Goal: Book appointment/travel/reservation

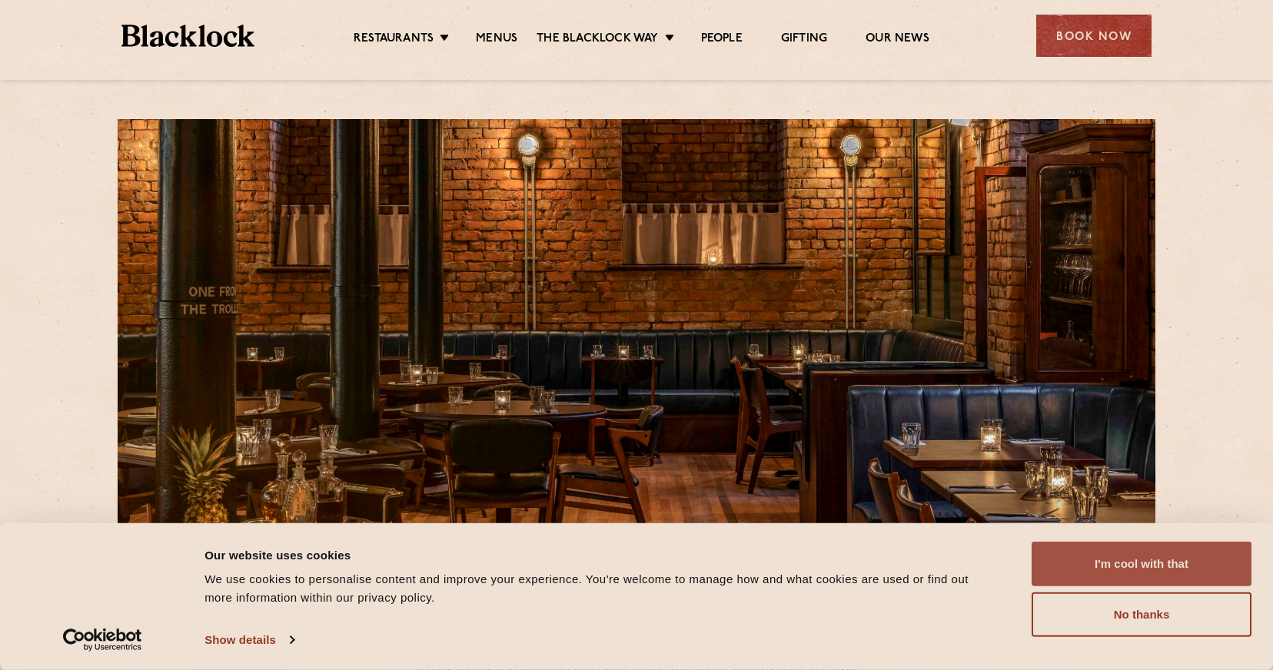
click at [1068, 566] on button "I'm cool with that" at bounding box center [1142, 564] width 220 height 45
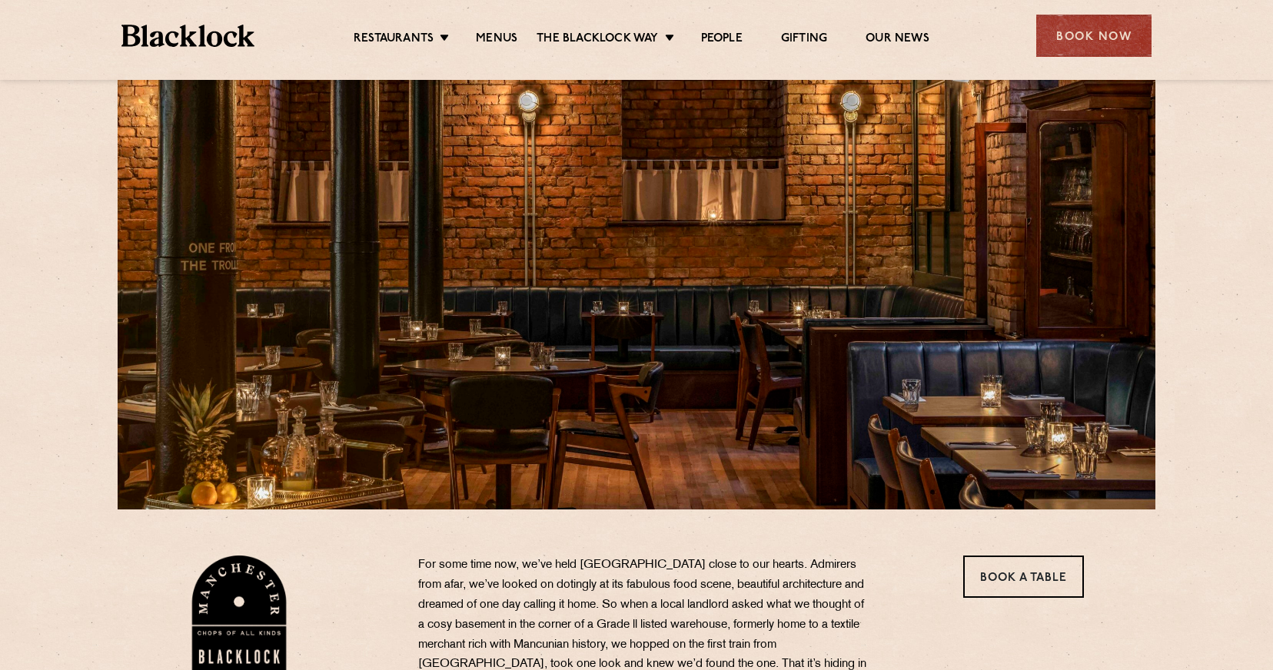
scroll to position [53, 0]
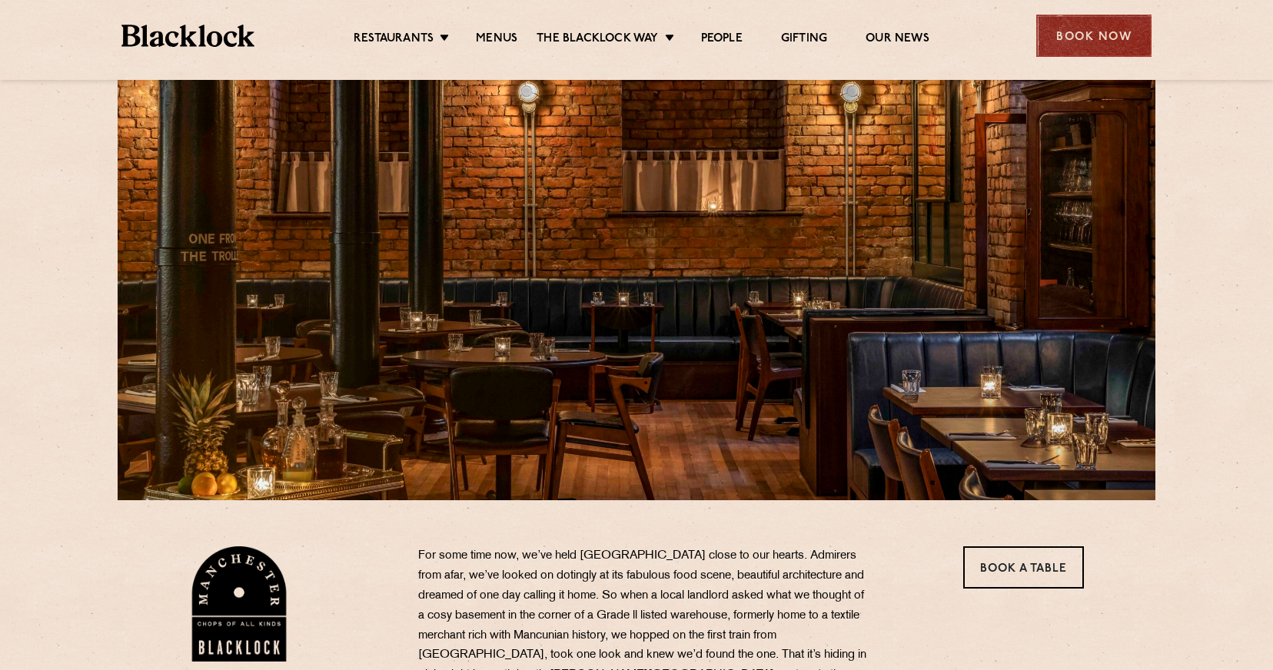
click at [1085, 37] on div "Book Now" at bounding box center [1093, 36] width 115 height 42
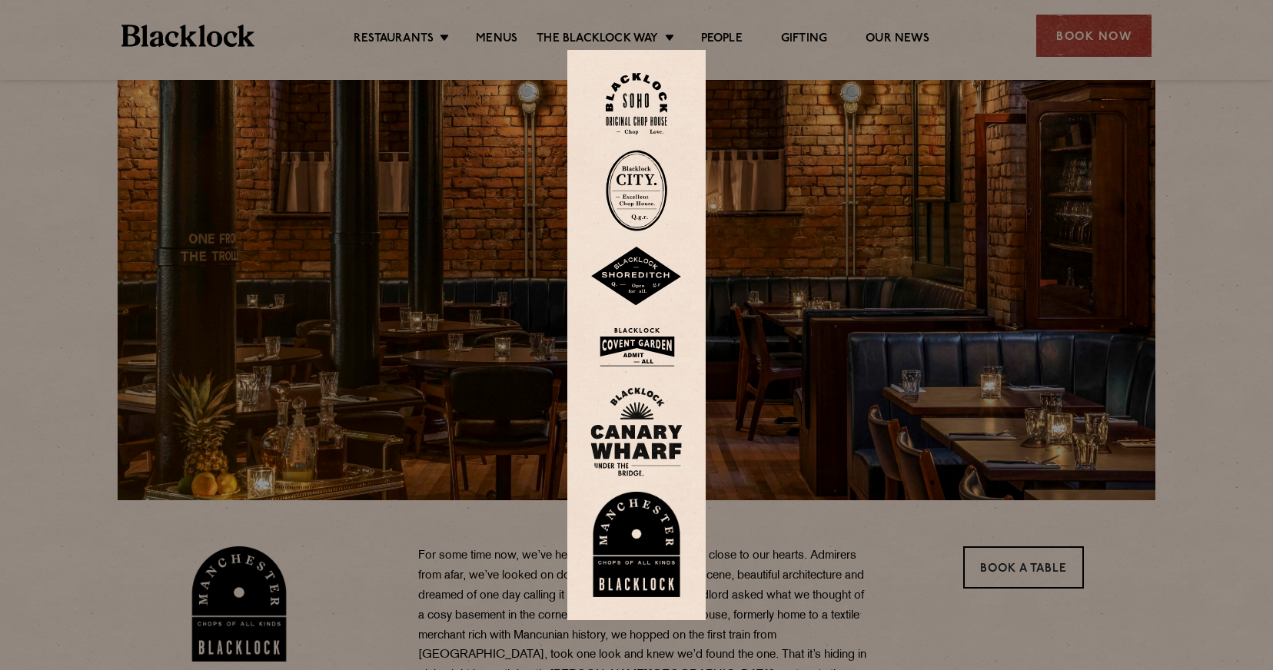
click at [620, 549] on img at bounding box center [636, 545] width 92 height 106
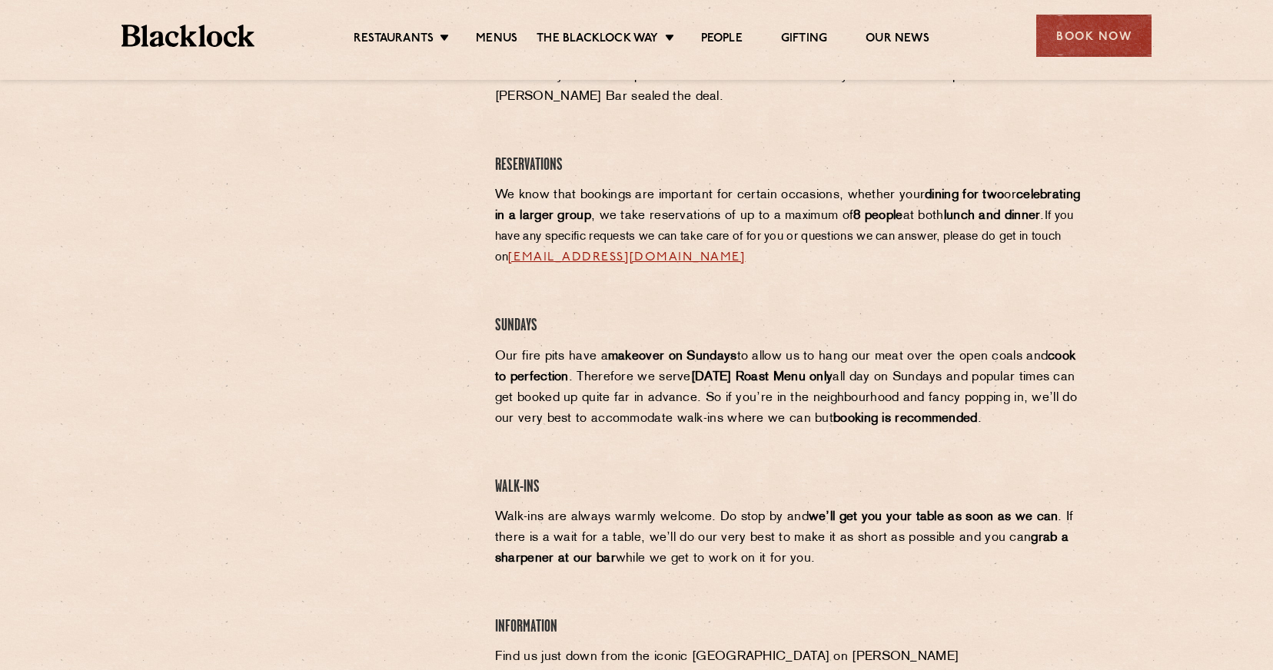
scroll to position [729, 0]
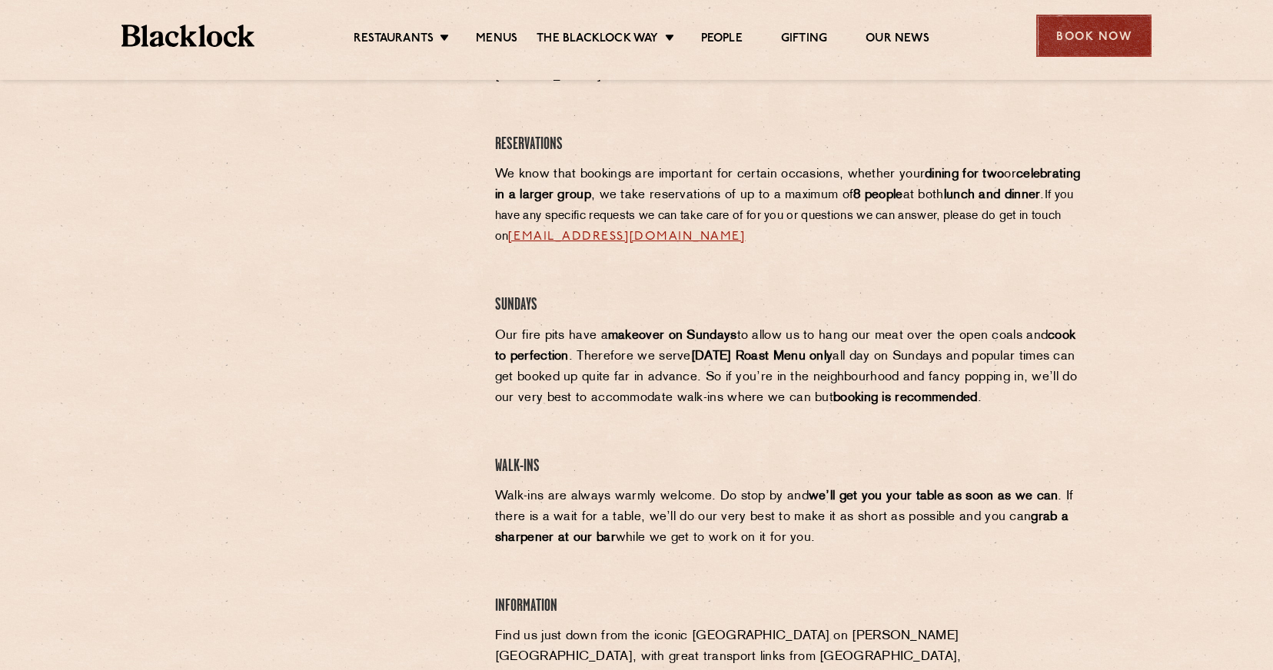
click at [1092, 51] on div "Book Now" at bounding box center [1093, 36] width 115 height 42
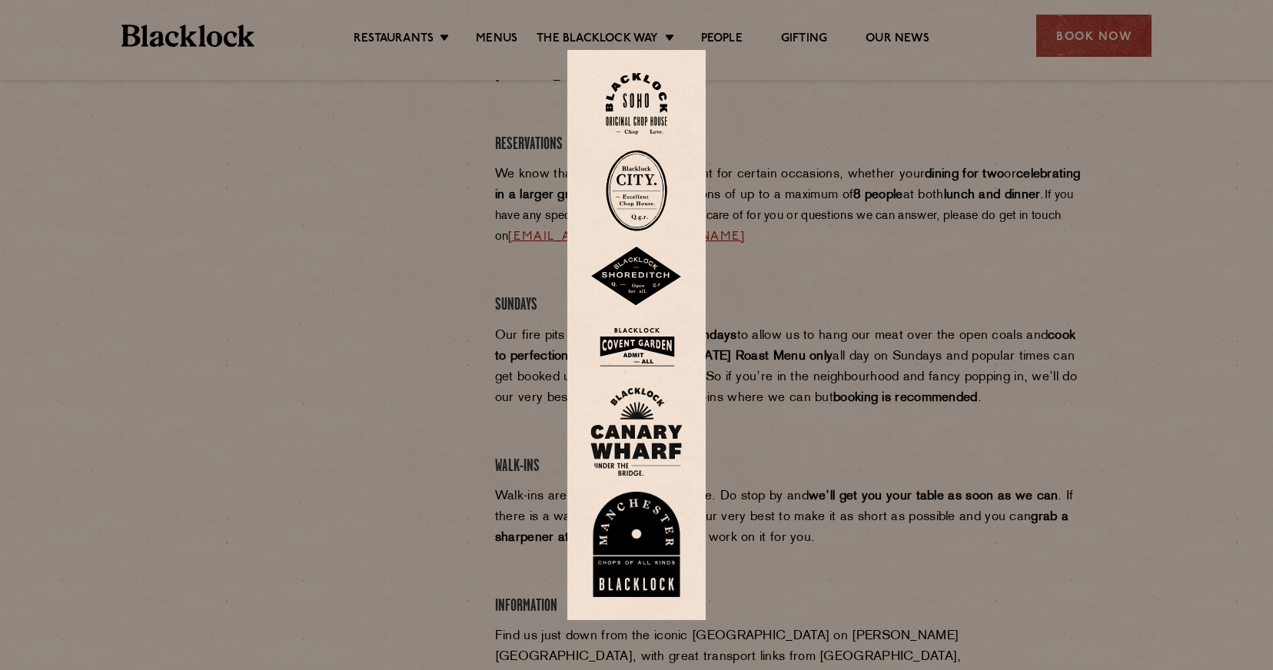
click at [614, 542] on img at bounding box center [636, 545] width 92 height 106
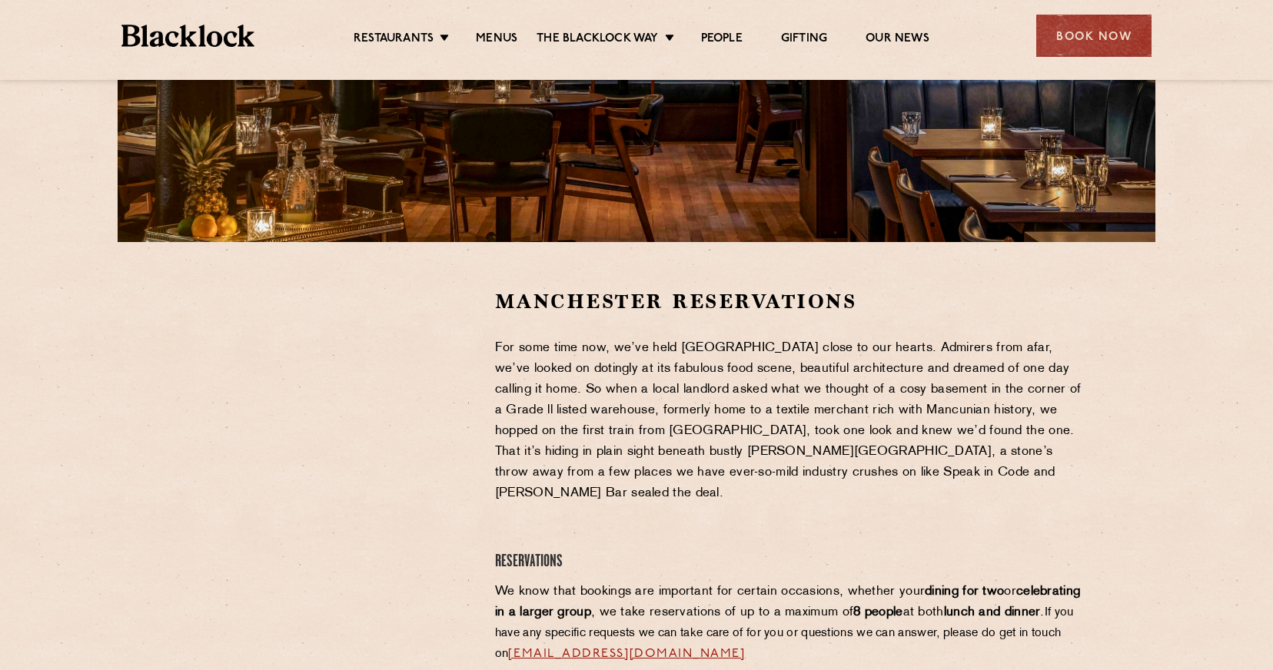
scroll to position [334, 0]
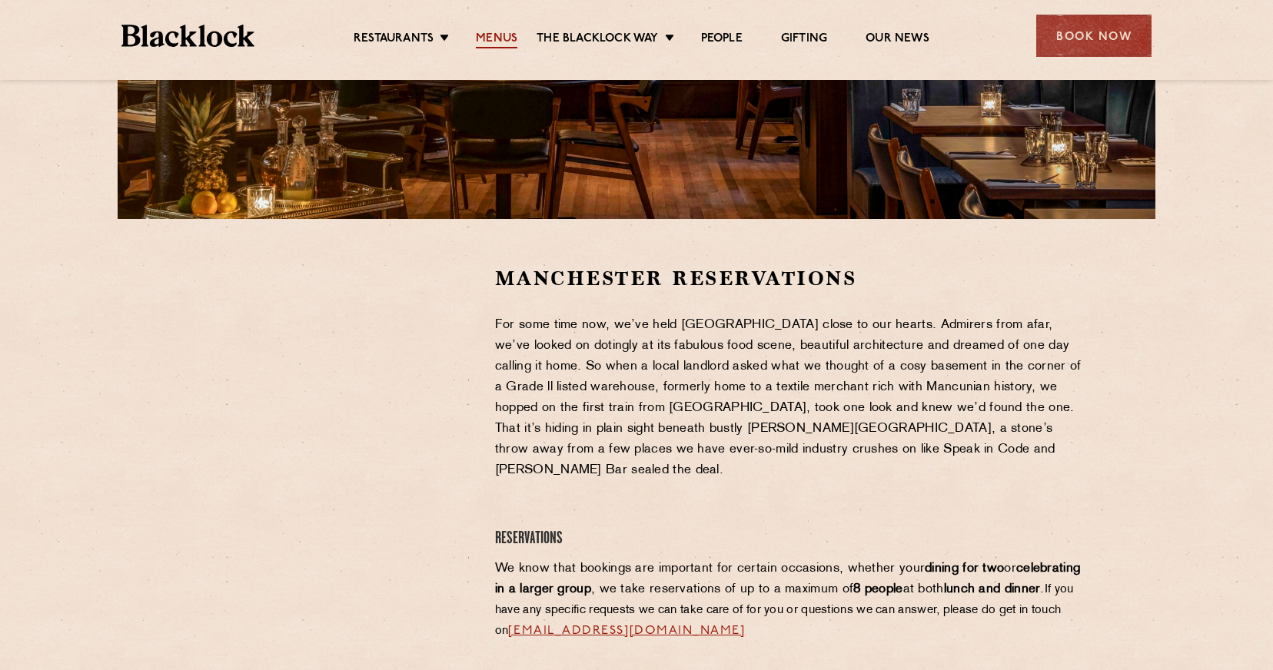
click at [498, 38] on link "Menus" at bounding box center [497, 40] width 42 height 17
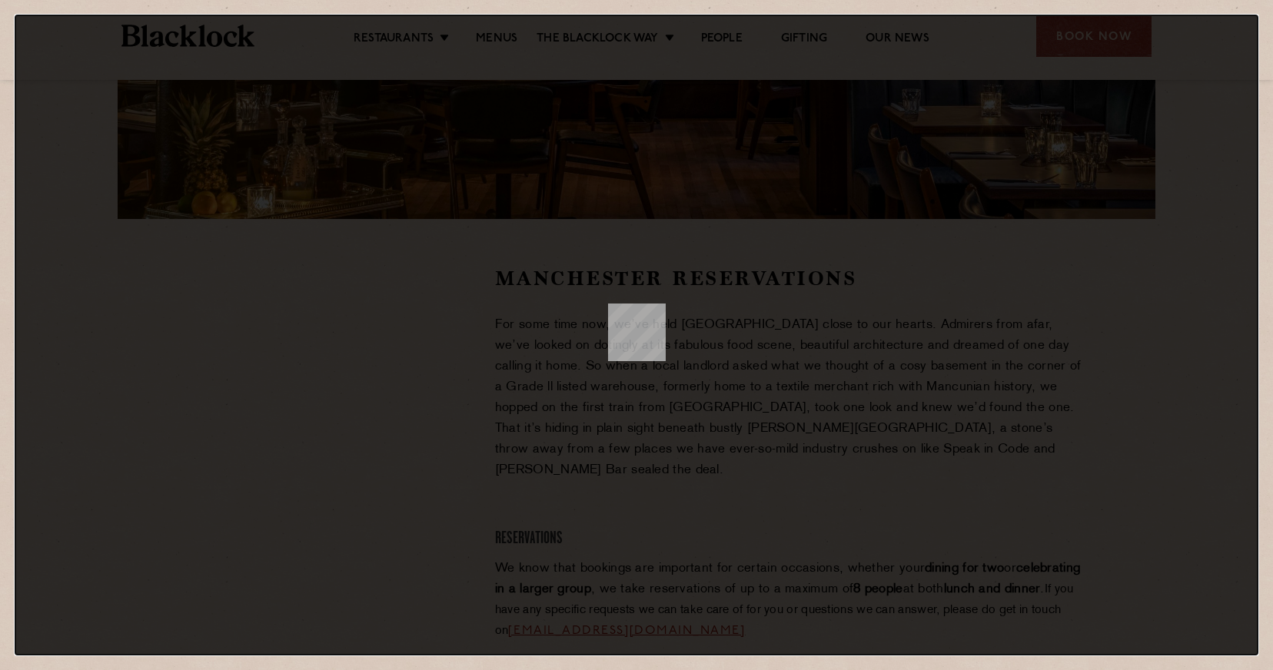
scroll to position [0, 0]
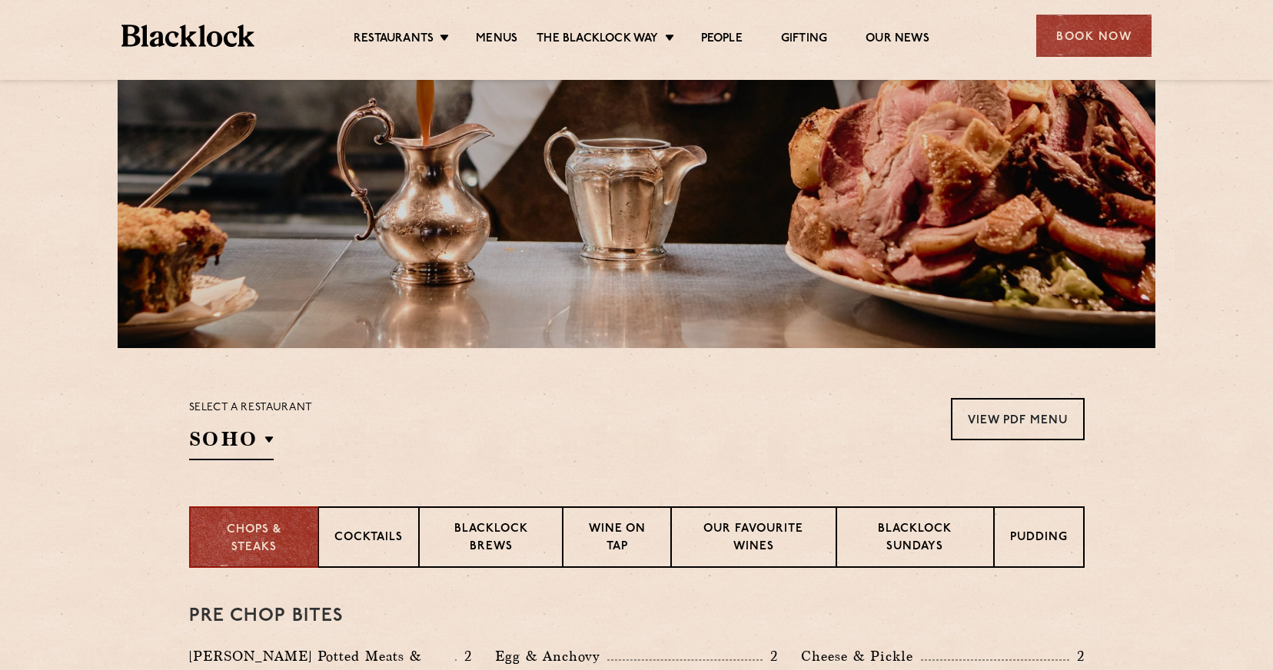
scroll to position [447, 0]
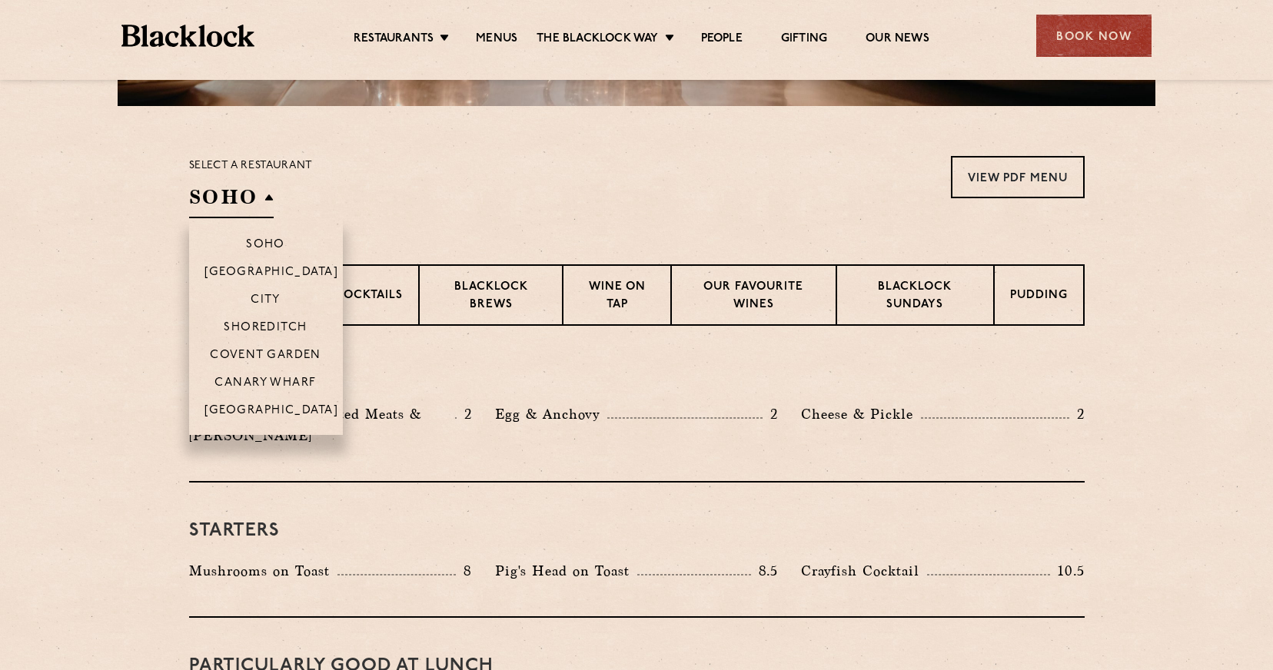
click at [241, 195] on h2 "SOHO" at bounding box center [231, 201] width 85 height 35
click at [283, 413] on p "[GEOGRAPHIC_DATA]" at bounding box center [271, 411] width 135 height 15
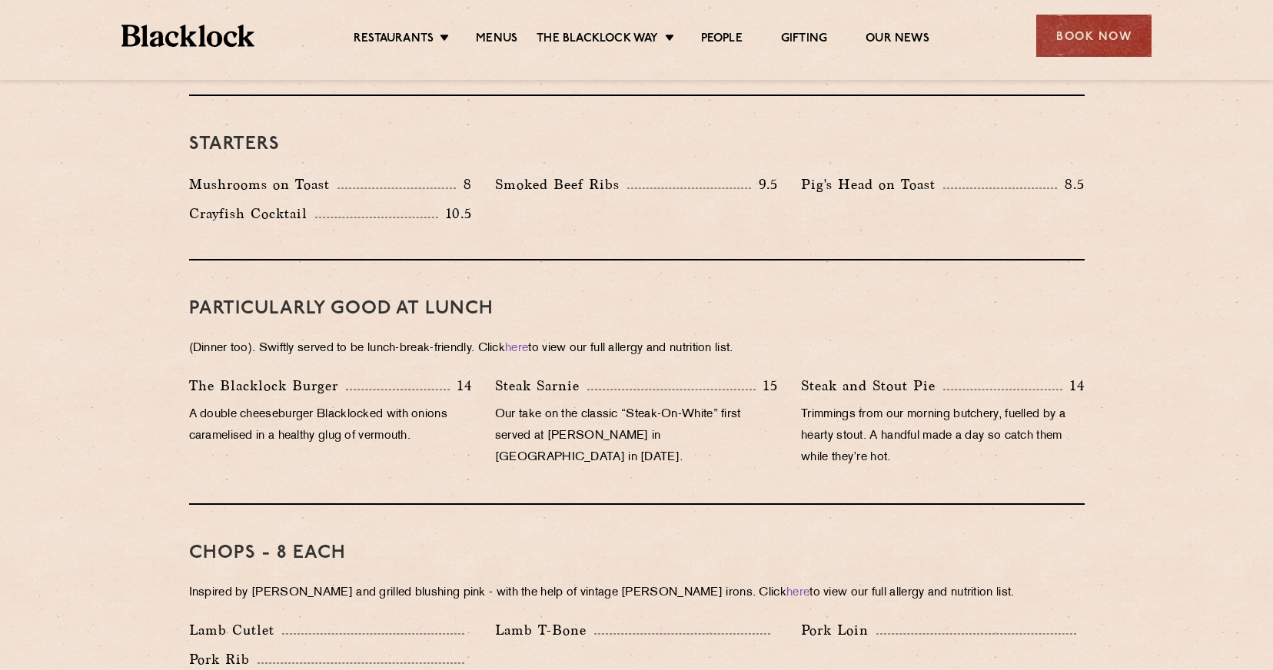
scroll to position [1096, 0]
